Goal: Task Accomplishment & Management: Use online tool/utility

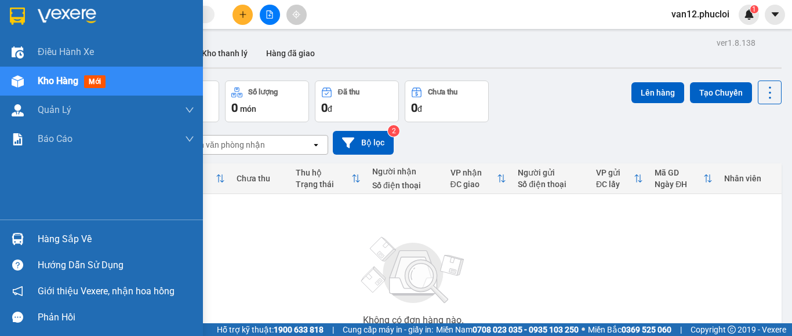
click at [18, 237] on img at bounding box center [18, 239] width 12 height 12
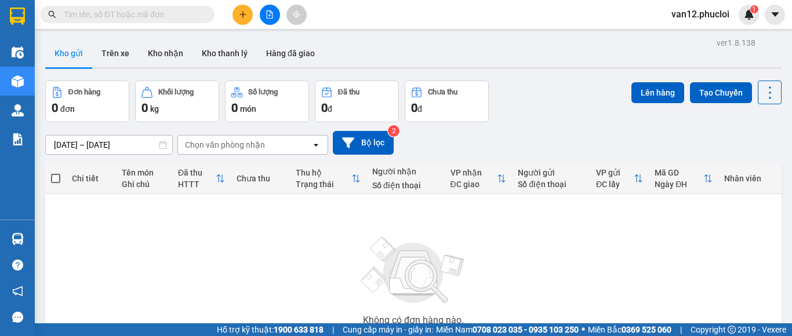
click at [516, 131] on section "Kết quả tìm kiếm ( 0 ) Bộ lọc No Data van12.phucloi 1 Điều hành xe Kho hàng mới…" at bounding box center [396, 168] width 792 height 336
click at [268, 13] on icon "file-add" at bounding box center [269, 14] width 8 height 8
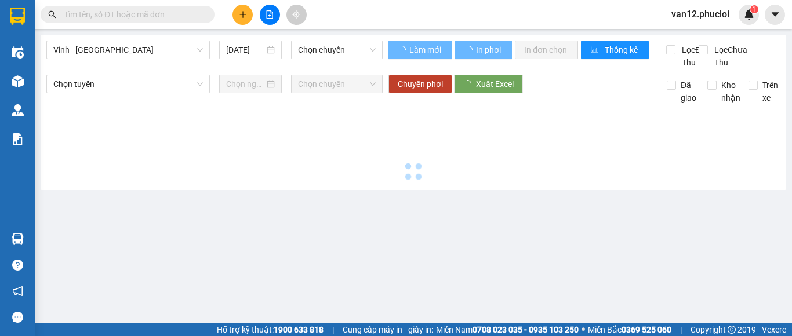
type input "13/08/2025"
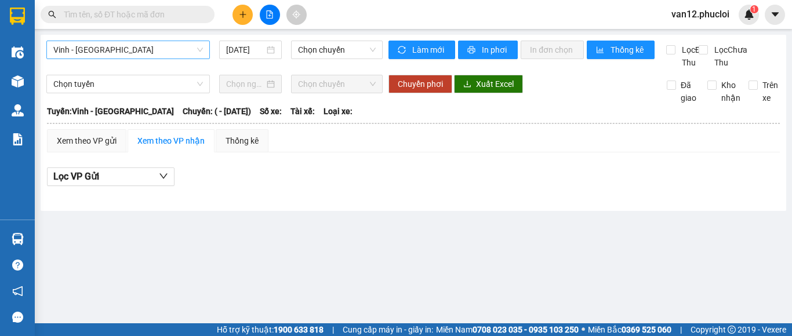
click at [200, 47] on span "Vinh - Hà Tĩnh" at bounding box center [127, 49] width 149 height 17
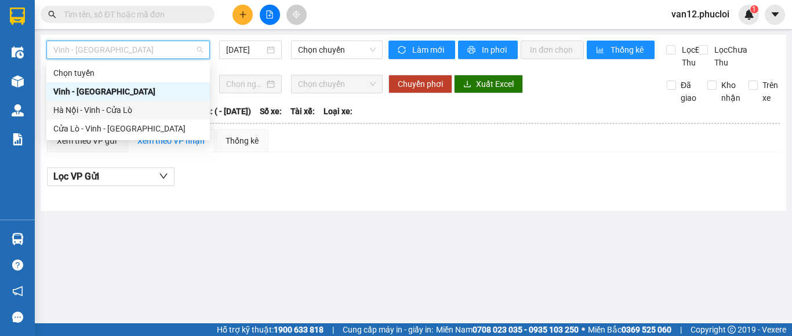
click at [151, 108] on div "Hà Nội - Vinh - Cửa Lò" at bounding box center [127, 110] width 149 height 13
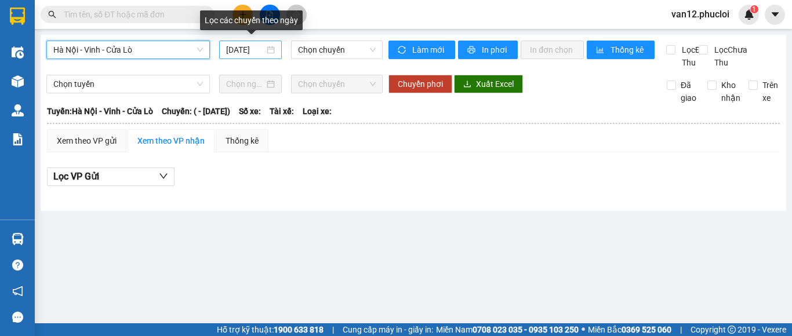
click at [268, 49] on div "13/08/2025" at bounding box center [250, 49] width 49 height 13
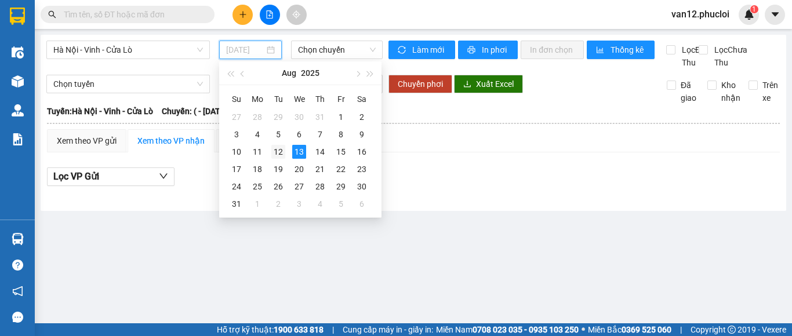
click at [280, 152] on div "12" at bounding box center [278, 152] width 14 height 14
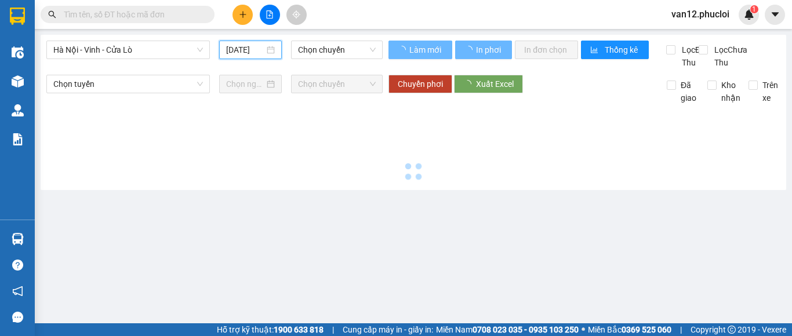
type input "12/08/2025"
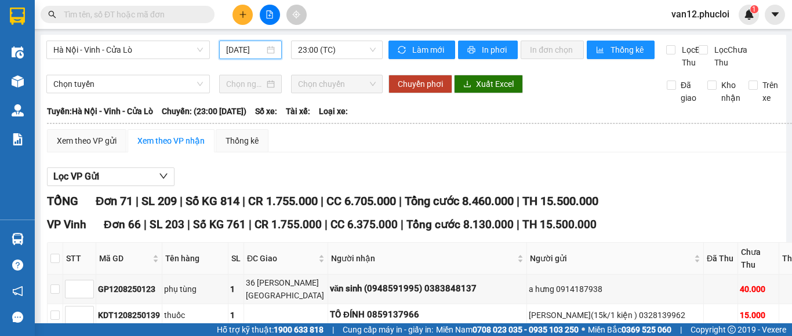
click at [739, 206] on div "TỔNG Đơn 71 | SL 209 | Số KG 814 | CR 1.755.000 | CC 6.705.000 | Tổng cước 8.46…" at bounding box center [474, 201] width 855 height 18
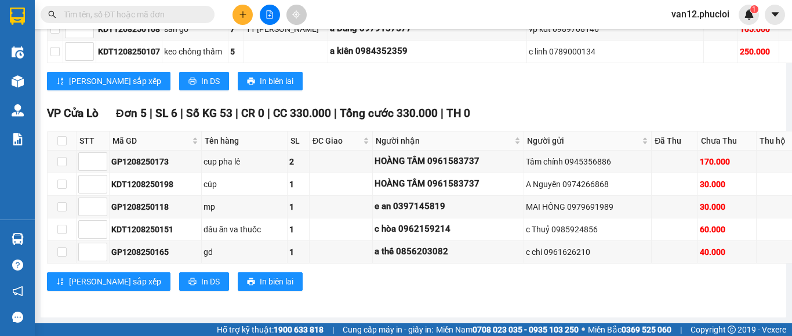
scroll to position [3322, 0]
click at [651, 132] on th "Đã Thu" at bounding box center [674, 141] width 46 height 19
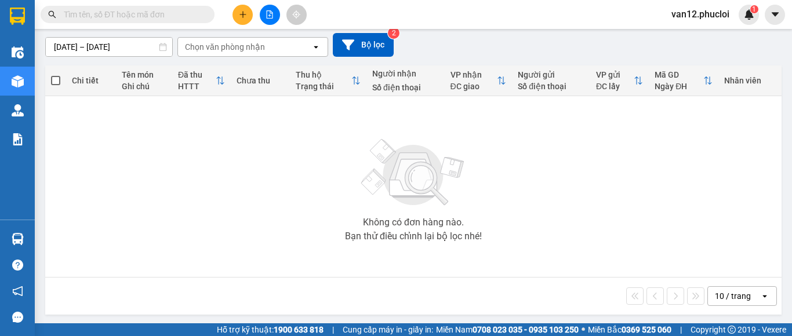
scroll to position [100, 0]
